Goal: Navigation & Orientation: Find specific page/section

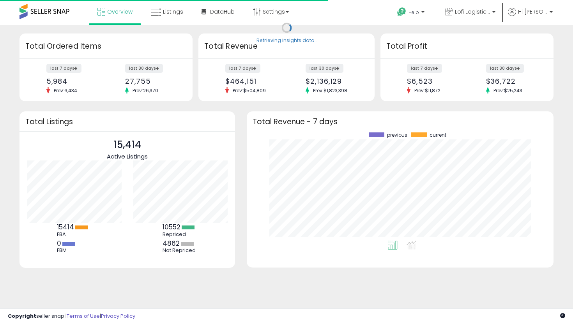
scroll to position [108, 291]
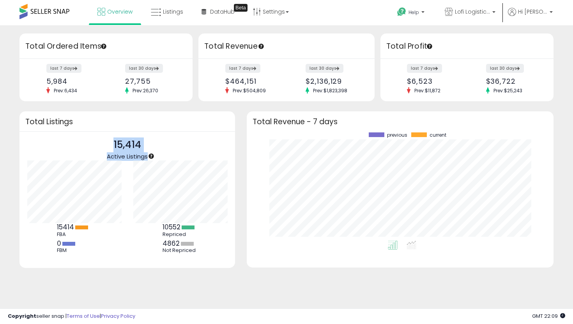
drag, startPoint x: 151, startPoint y: 145, endPoint x: 65, endPoint y: 145, distance: 86.2
click at [68, 145] on div "15,414 Active Listings" at bounding box center [127, 149] width 200 height 23
click at [158, 148] on div "15,414 Active Listings" at bounding box center [127, 149] width 200 height 23
click at [208, 10] on link "DataHub Beta" at bounding box center [218, 11] width 45 height 23
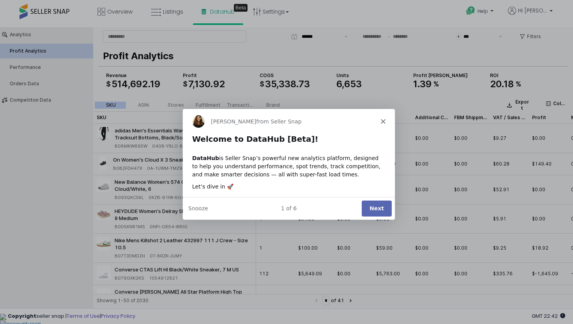
click at [384, 121] on icon "Close" at bounding box center [383, 121] width 5 height 5
